Goal: Task Accomplishment & Management: Use online tool/utility

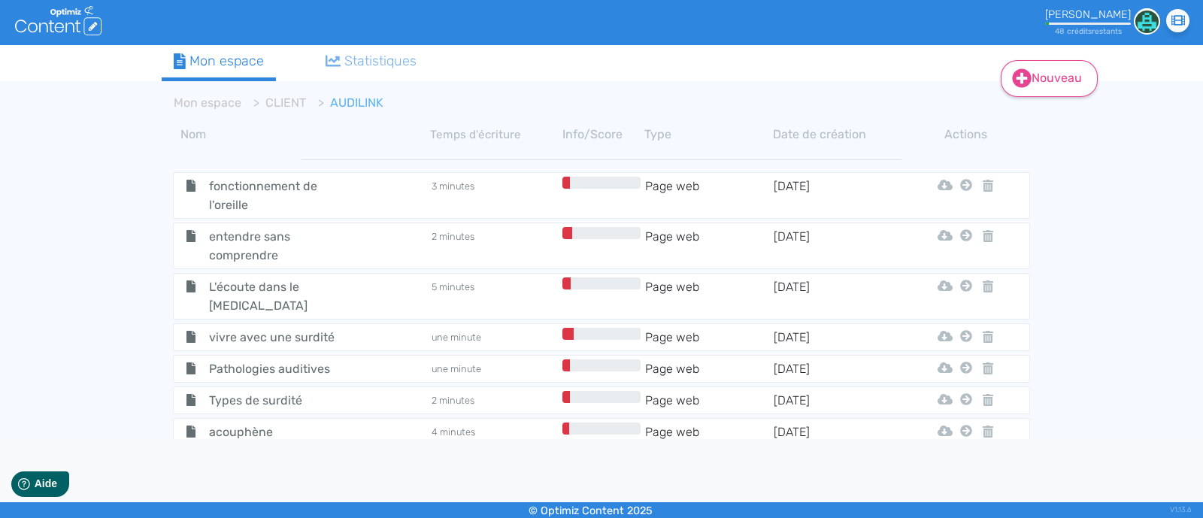
click at [961, 85] on link "Nouveau" at bounding box center [1049, 78] width 97 height 37
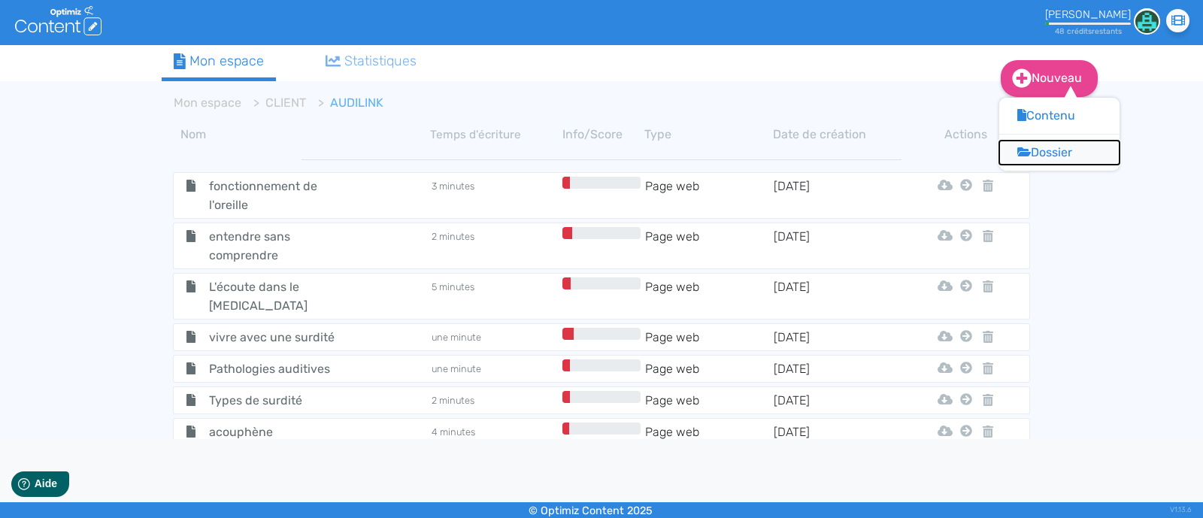
click at [961, 154] on button "Dossier" at bounding box center [1059, 153] width 120 height 24
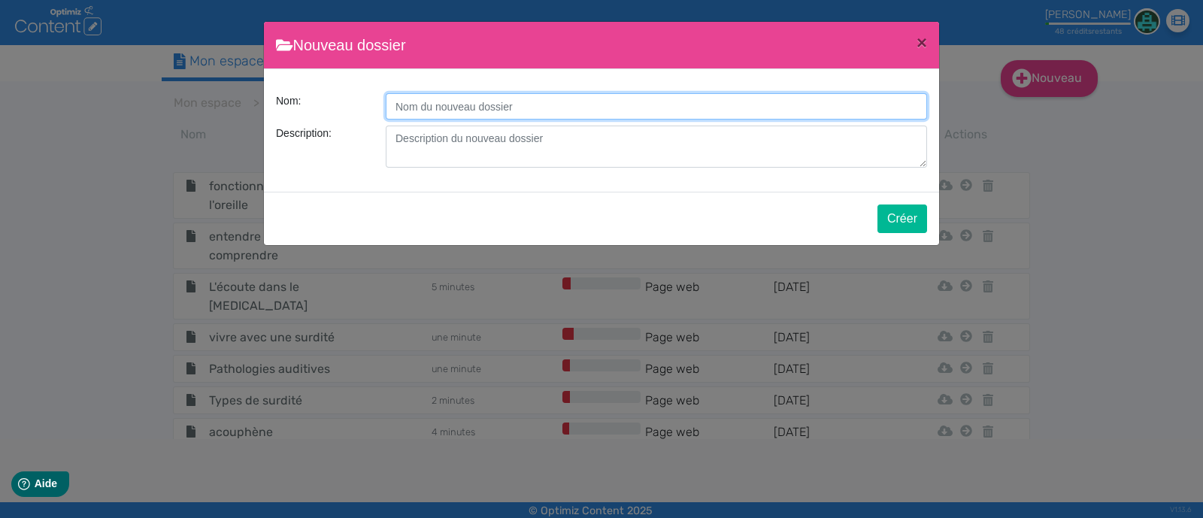
click at [435, 101] on input "Description:" at bounding box center [656, 106] width 541 height 26
type input "VINCENT ENTREPRISE"
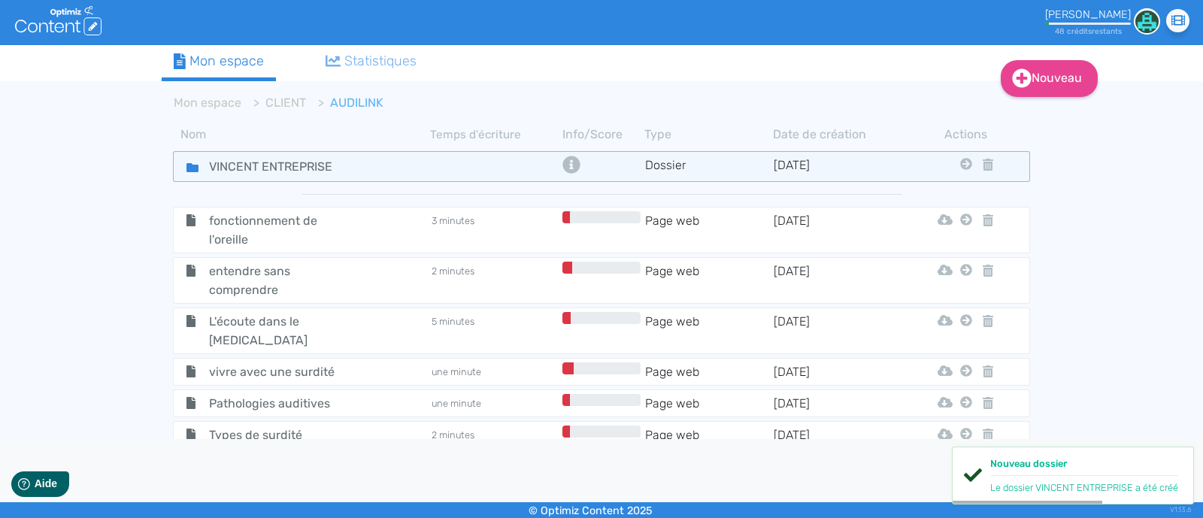
click at [401, 160] on div "VINCENT ENTREPRISE" at bounding box center [302, 167] width 254 height 22
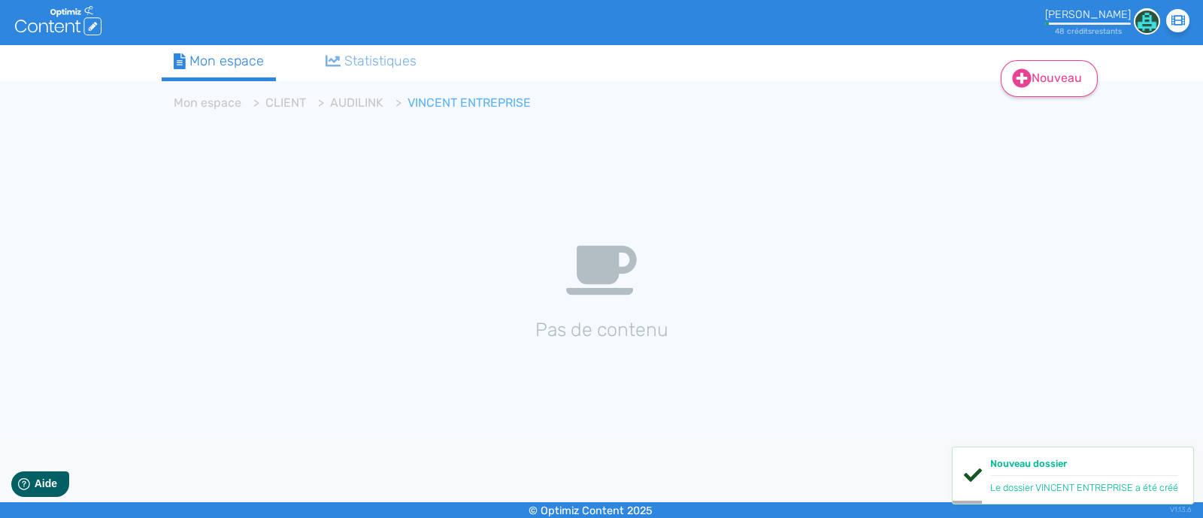
click at [961, 71] on link "Nouveau" at bounding box center [1049, 78] width 97 height 37
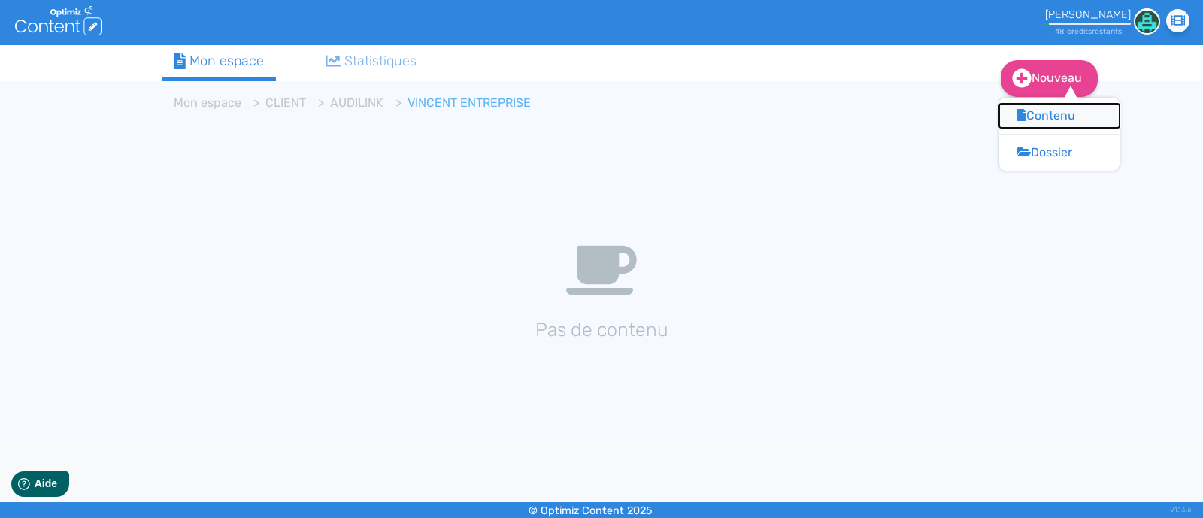
click at [961, 119] on button "Contenu" at bounding box center [1059, 116] width 120 height 24
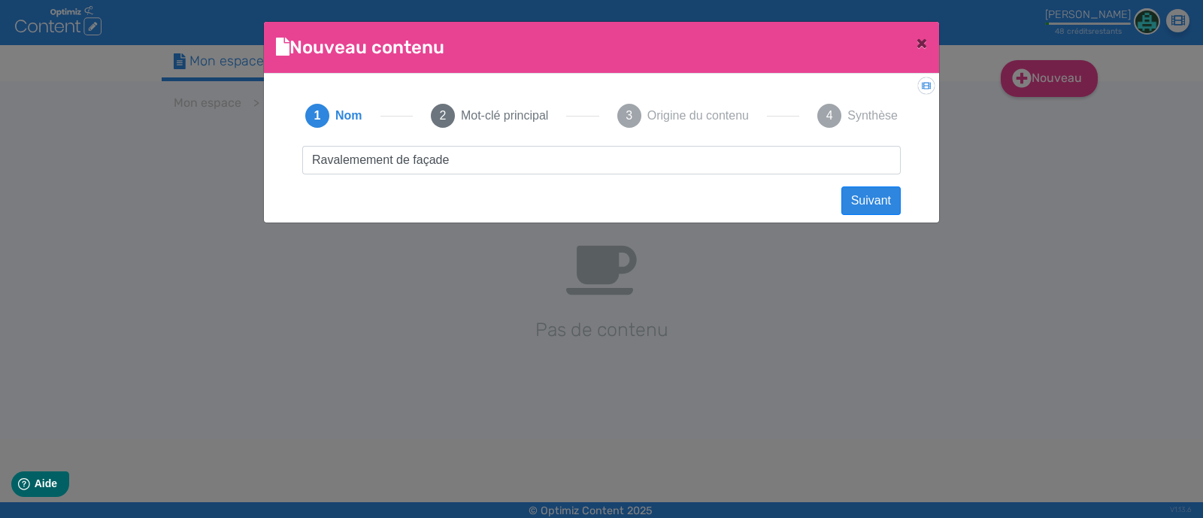
click at [367, 155] on input "Ravalemement de façade" at bounding box center [601, 160] width 598 height 29
click at [471, 163] on input "Ravalement de façade" at bounding box center [601, 160] width 598 height 29
type input "Ravalement de façade vertou"
click button "Suivant" at bounding box center [870, 200] width 59 height 29
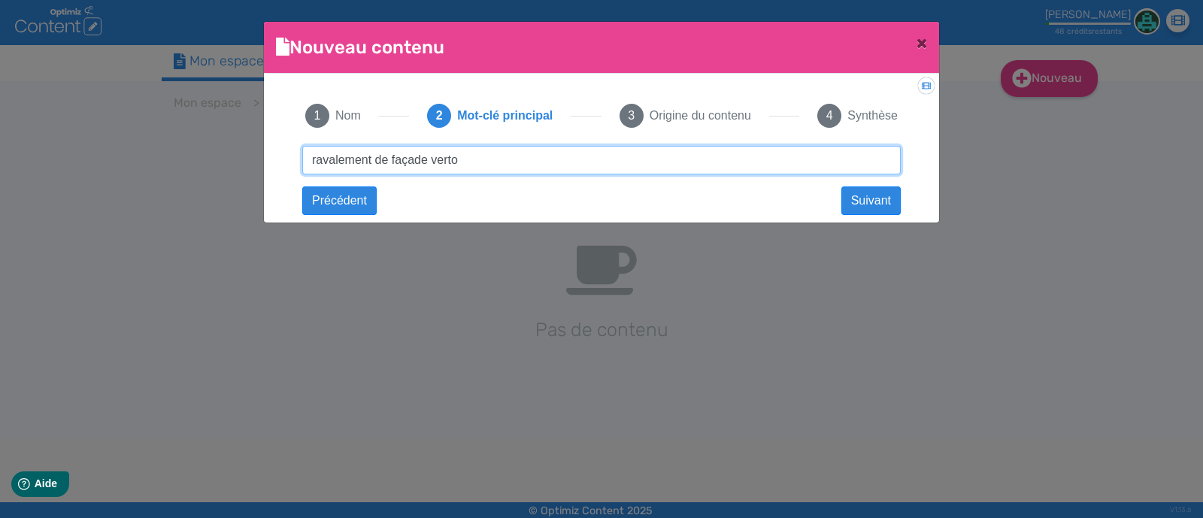
type input "ravalement de façade vertou"
click button "Suivant" at bounding box center [0, 0] width 0 height 0
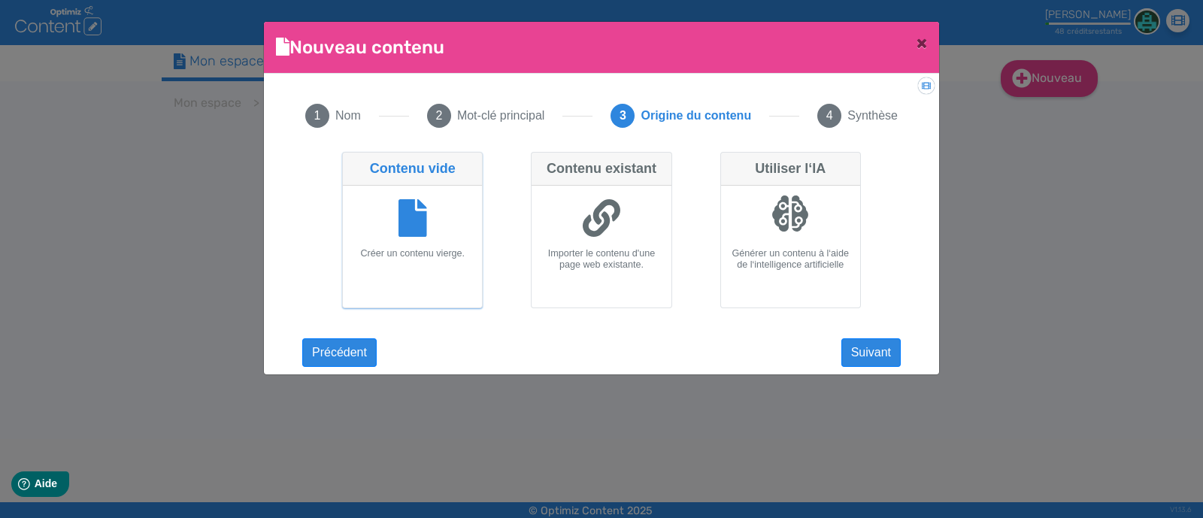
click at [861, 370] on app-new-document-modal "Nouveau contenu × Didacticiel: Créer un document 1 Nom 2 Mot-clé principal 3 Or…" at bounding box center [601, 198] width 675 height 353
click at [855, 359] on button "Suivant" at bounding box center [870, 352] width 59 height 29
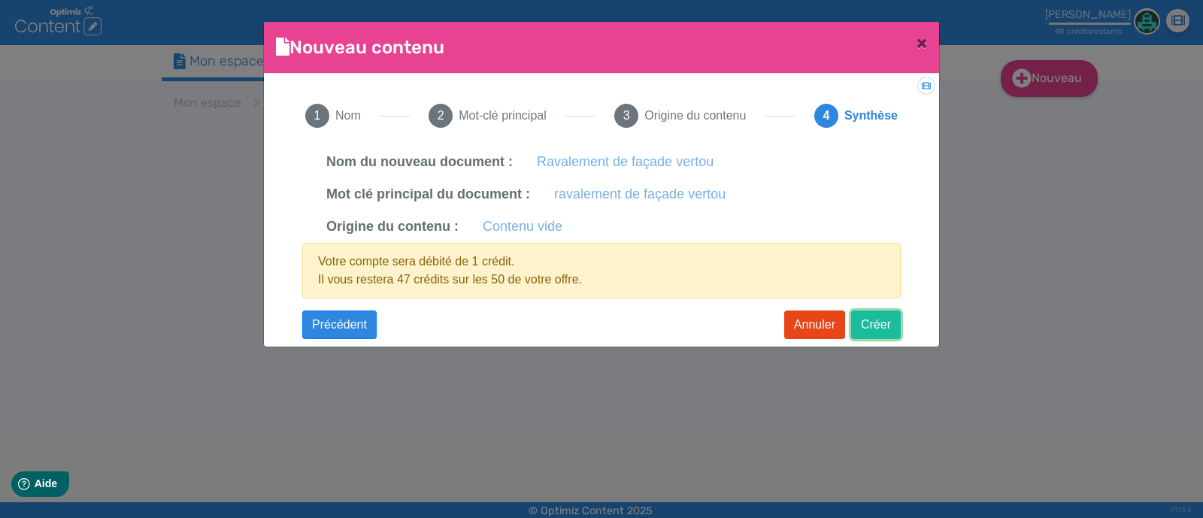
click at [868, 328] on button "Créer" at bounding box center [876, 324] width 50 height 29
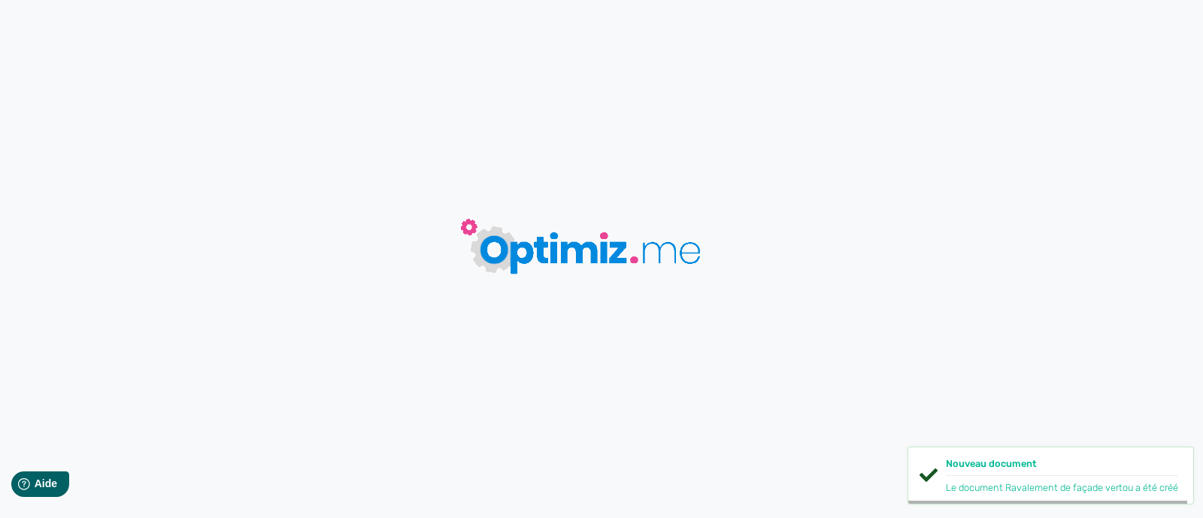
type input "Ravalement de façade vertou"
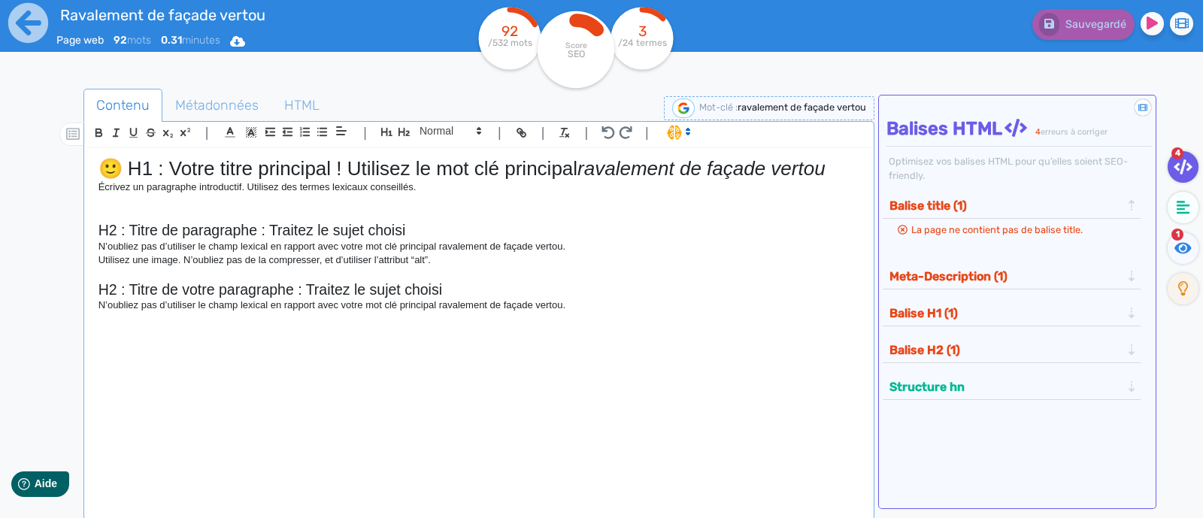
click at [655, 43] on tspan "/24 termes" at bounding box center [642, 43] width 49 height 11
